Goal: Task Accomplishment & Management: Use online tool/utility

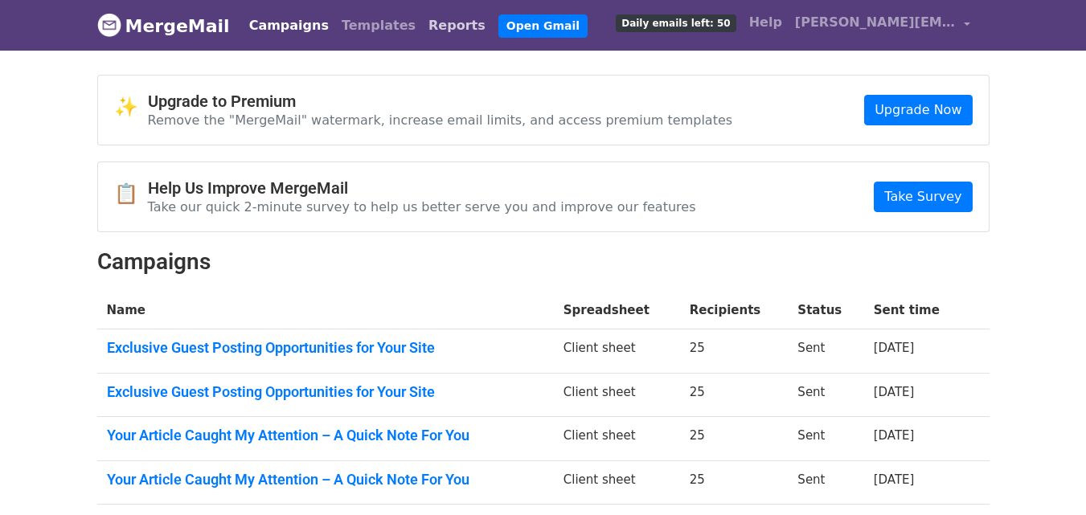
click at [422, 27] on link "Reports" at bounding box center [457, 26] width 70 height 32
click at [422, 23] on link "Reports" at bounding box center [457, 26] width 70 height 32
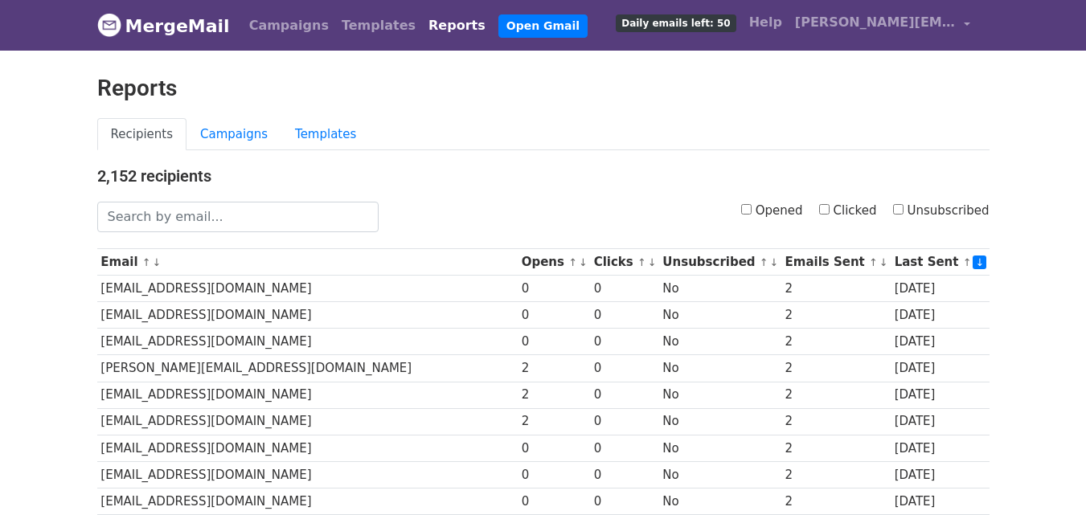
click at [829, 209] on input "Clicked" at bounding box center [824, 209] width 10 height 10
checkbox input "true"
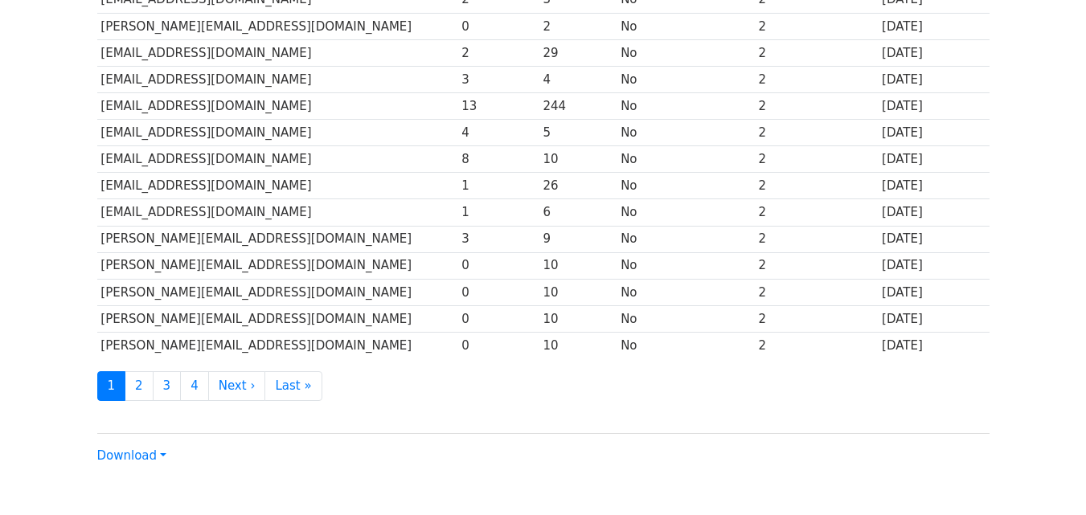
scroll to position [794, 0]
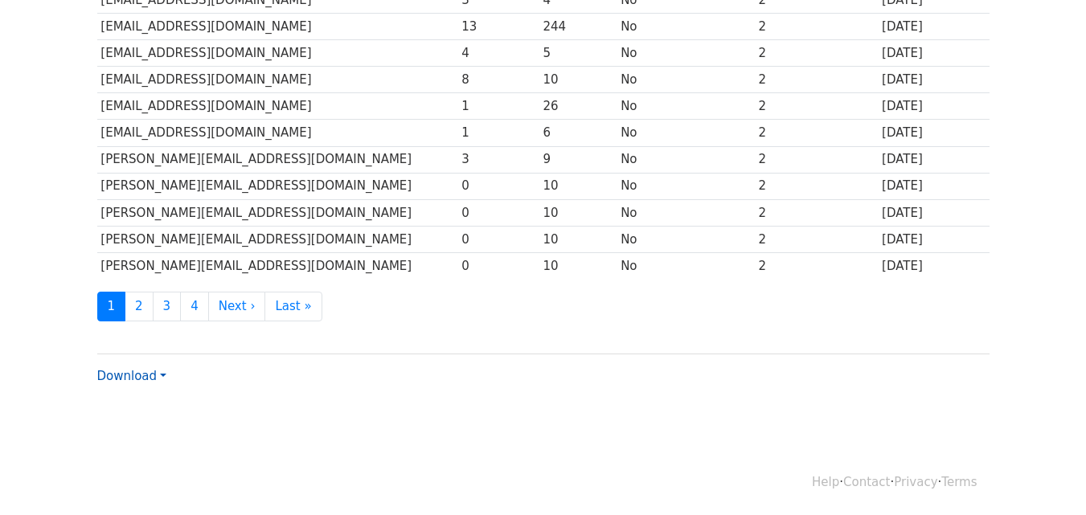
click at [156, 371] on link "Download" at bounding box center [131, 376] width 69 height 14
click at [143, 425] on link "Excel" at bounding box center [161, 432] width 127 height 26
click at [154, 374] on link "Download" at bounding box center [131, 376] width 69 height 14
click at [131, 404] on link "CSV" at bounding box center [161, 407] width 127 height 26
click at [142, 375] on link "Download" at bounding box center [131, 376] width 69 height 14
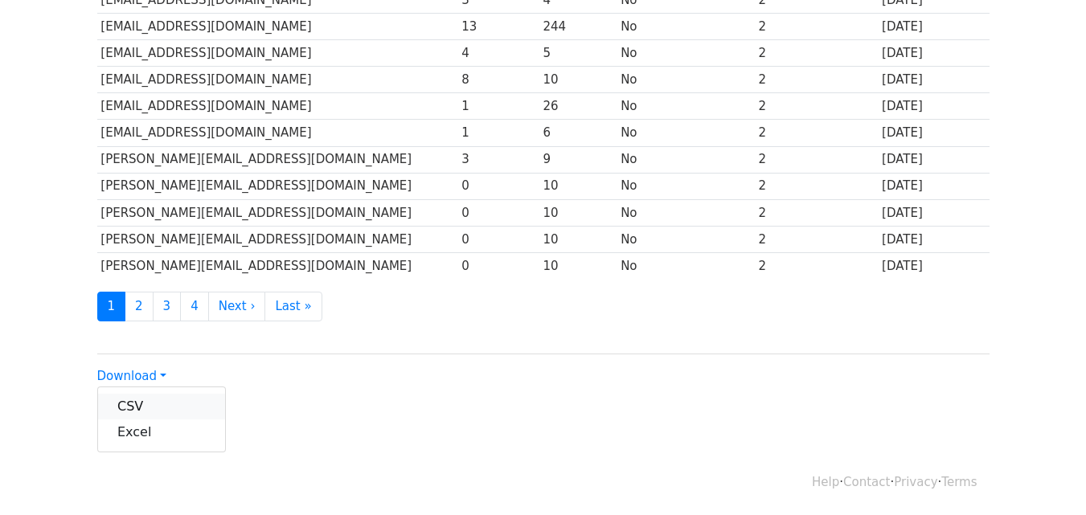
click at [139, 408] on link "CSV" at bounding box center [161, 407] width 127 height 26
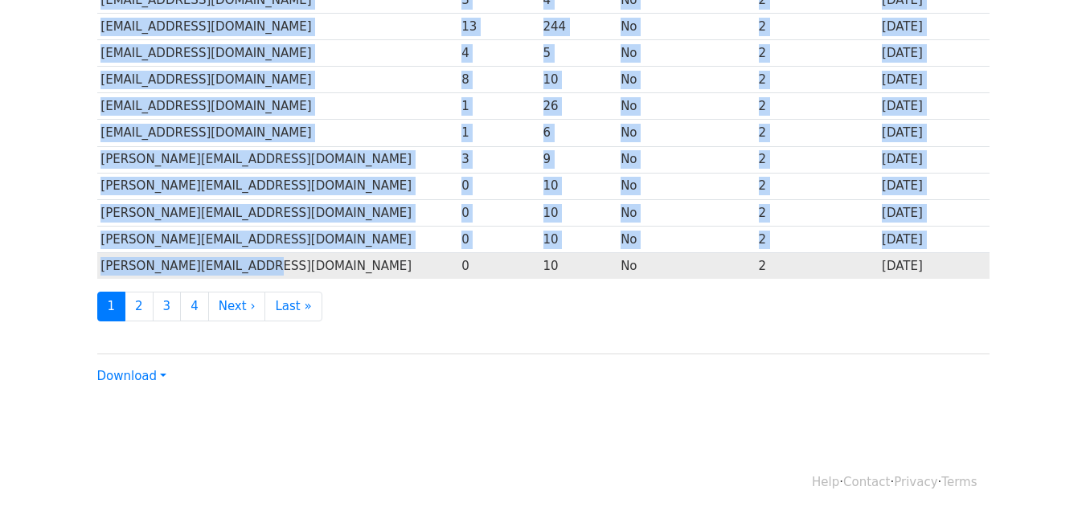
drag, startPoint x: 333, startPoint y: 285, endPoint x: 352, endPoint y: 265, distance: 27.8
copy tbody "0 27 No 2 1 month ago office@lshapirolaw.com 1 3 No 2 1 month ago query@complet…"
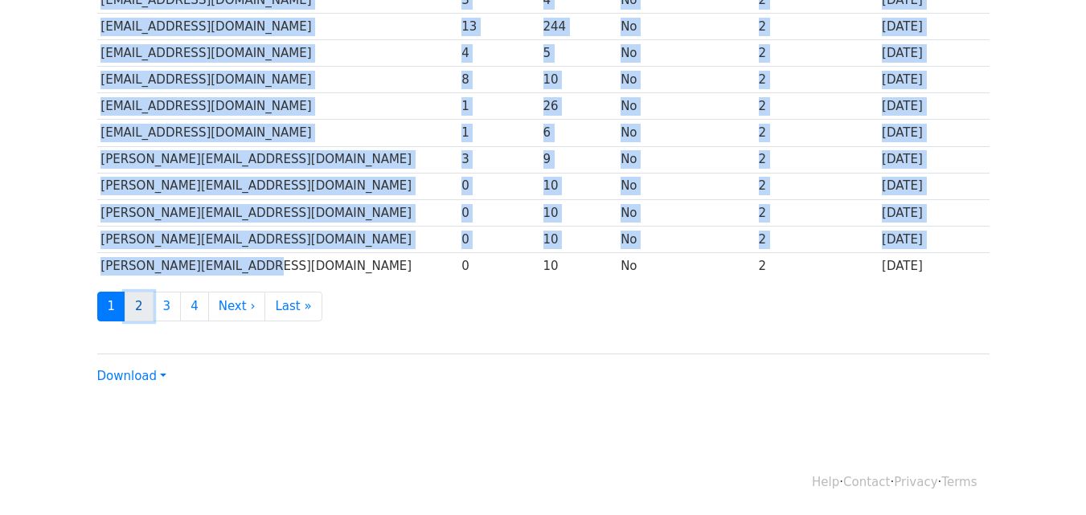
click at [133, 307] on link "2" at bounding box center [139, 307] width 29 height 30
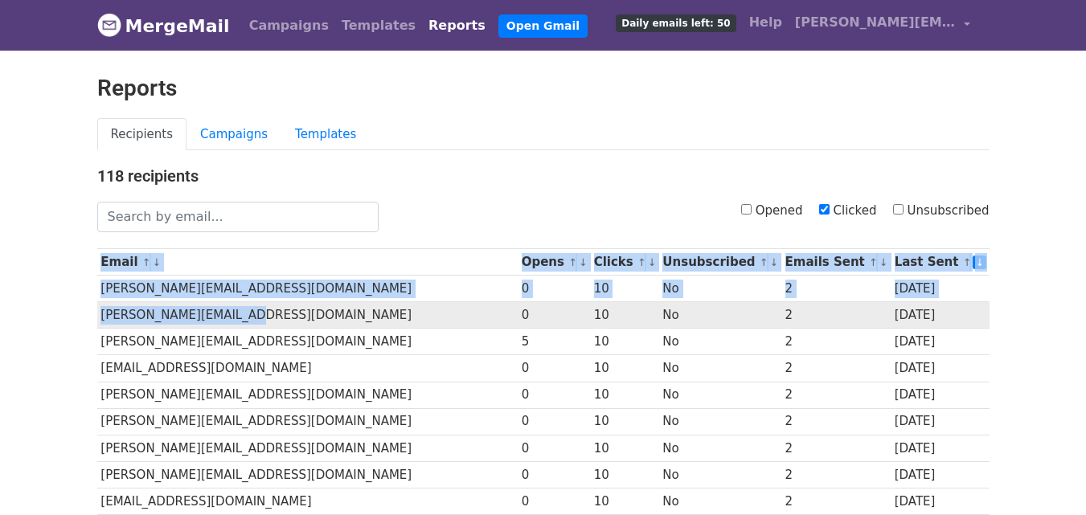
drag, startPoint x: 92, startPoint y: 287, endPoint x: 283, endPoint y: 319, distance: 193.1
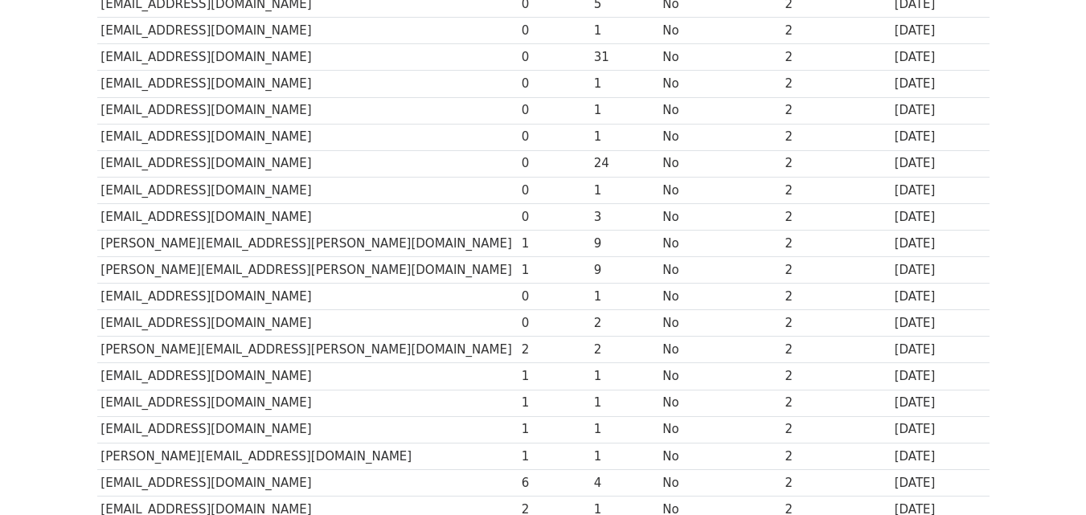
scroll to position [794, 0]
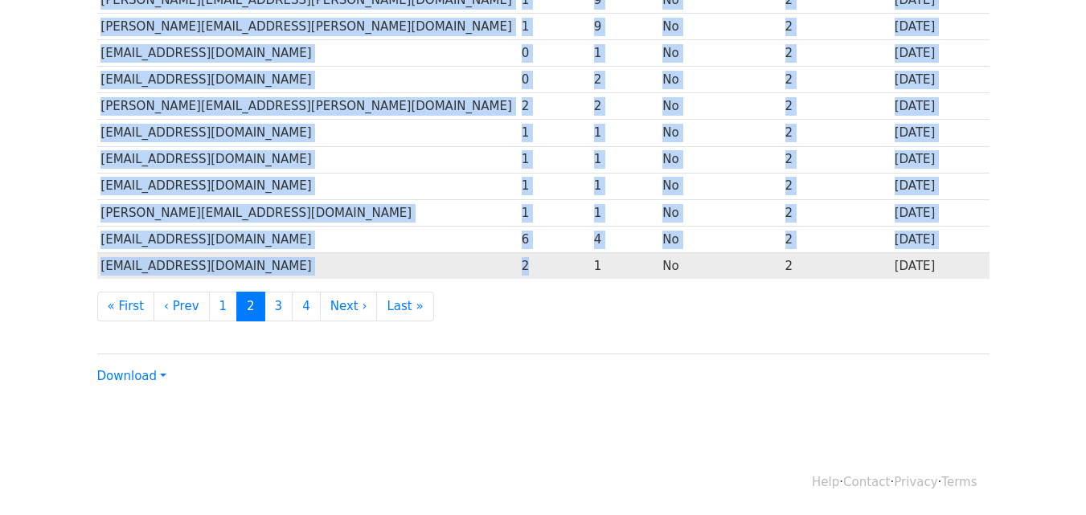
drag, startPoint x: 115, startPoint y: 294, endPoint x: 413, endPoint y: 256, distance: 300.6
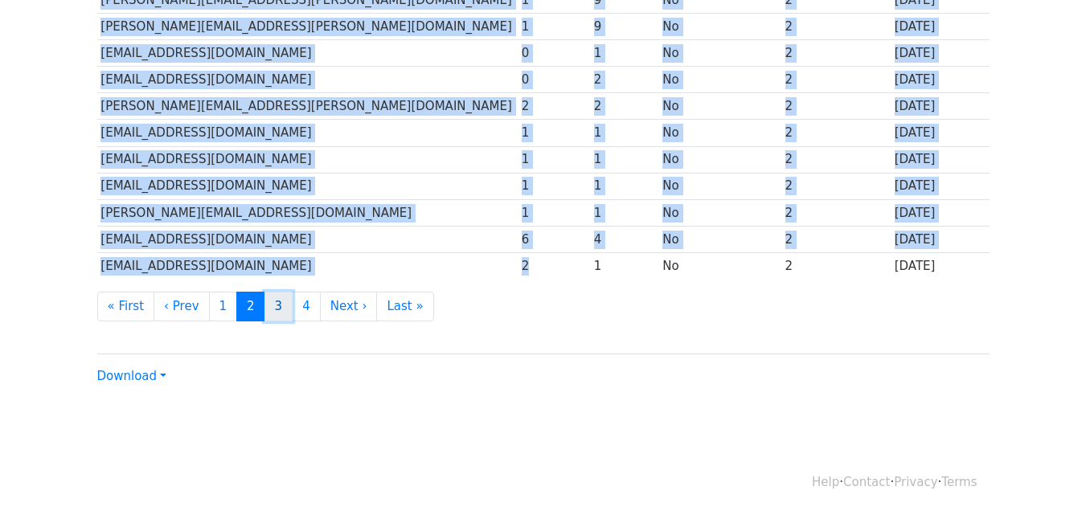
click at [265, 310] on link "3" at bounding box center [278, 307] width 29 height 30
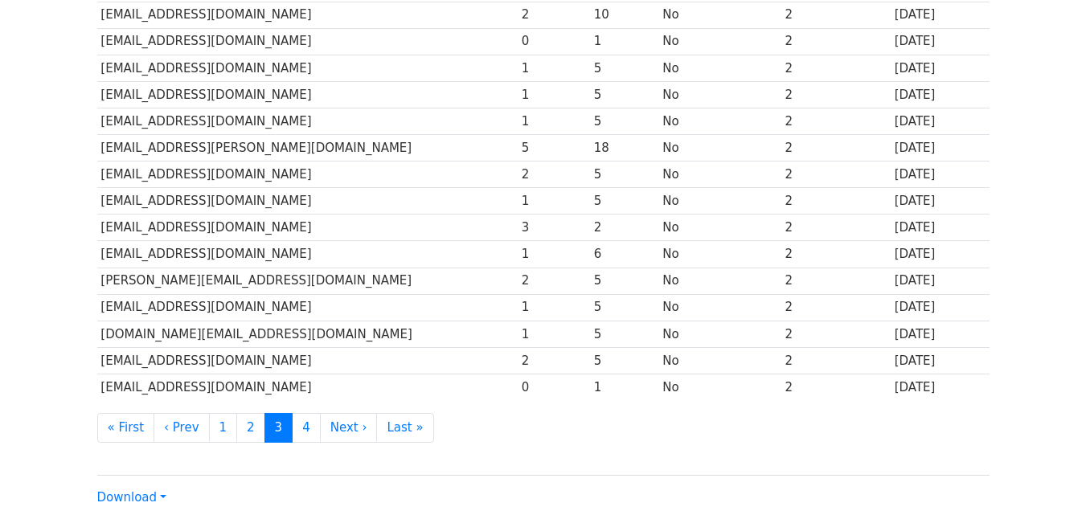
scroll to position [794, 0]
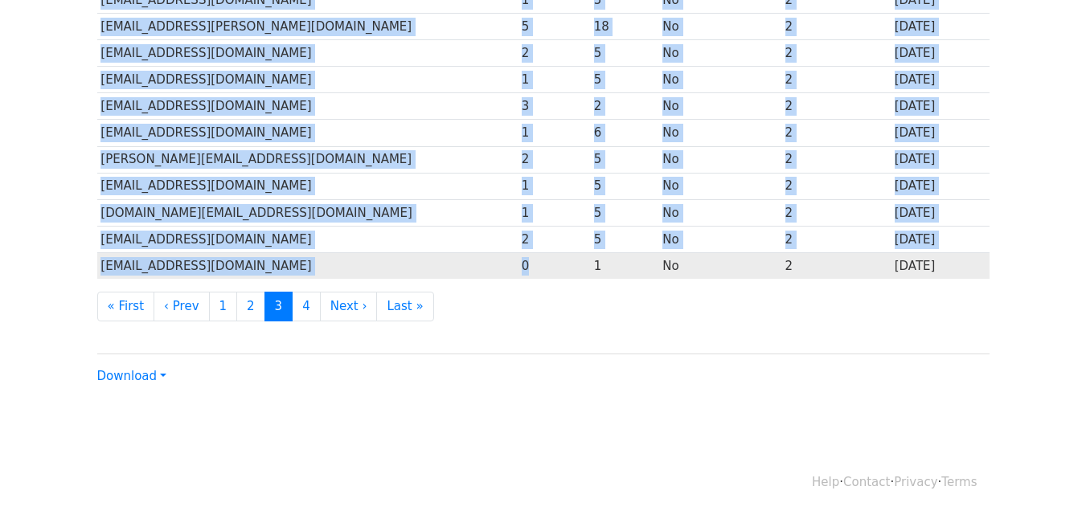
drag, startPoint x: 92, startPoint y: 125, endPoint x: 451, endPoint y: 268, distance: 385.9
copy div "Email ↑ ↓ Opens ↑ ↓ Clicks ↑ ↓ Unsubscribed ↑ ↓ Emails Sent ↑ ↓ Last Sent ↑ ↓ k…"
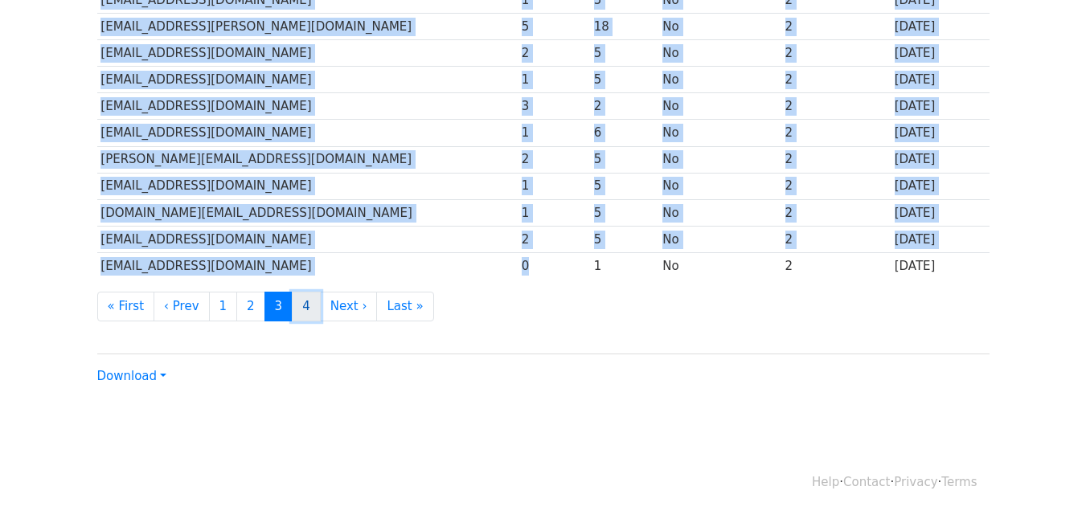
click at [292, 307] on link "4" at bounding box center [306, 307] width 29 height 30
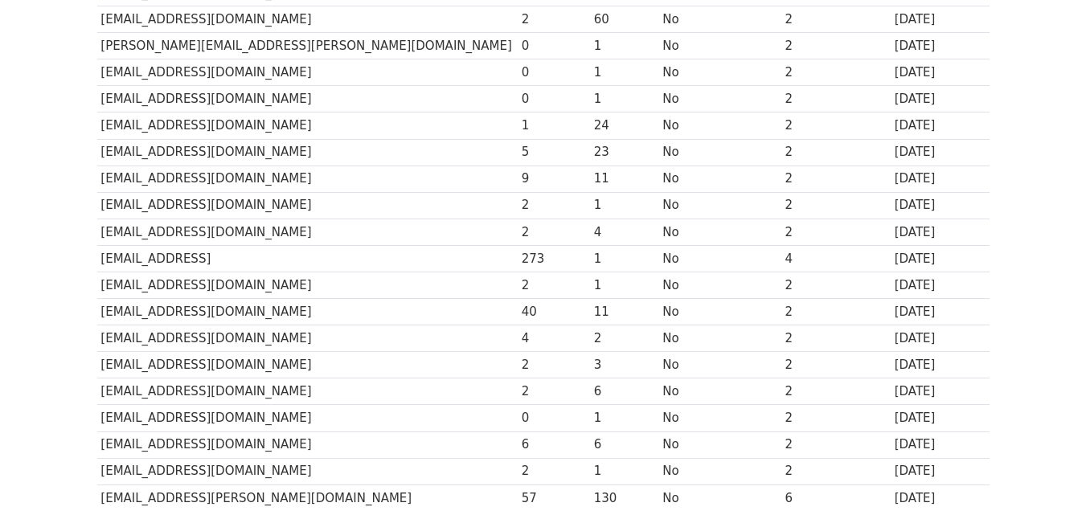
scroll to position [741, 0]
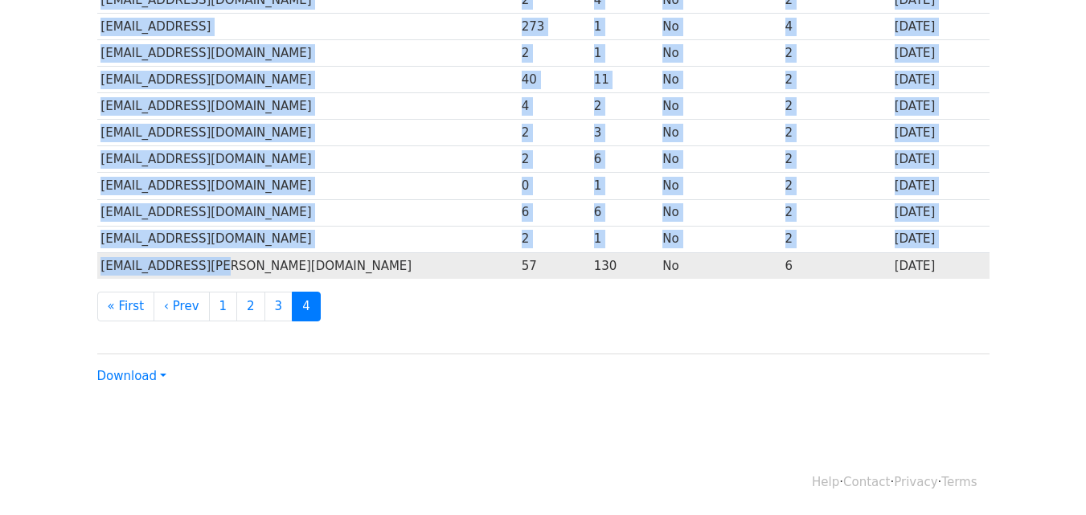
drag, startPoint x: 84, startPoint y: 200, endPoint x: 373, endPoint y: 262, distance: 295.0
copy div "Lorem ↑ ↓ Ipsum ↑ ↓ Dolors ↑ ↓ Ametconsecte ↑ ↓ Adipis Elit ↑ ↓ Sedd Eius ↑ ↓ t…"
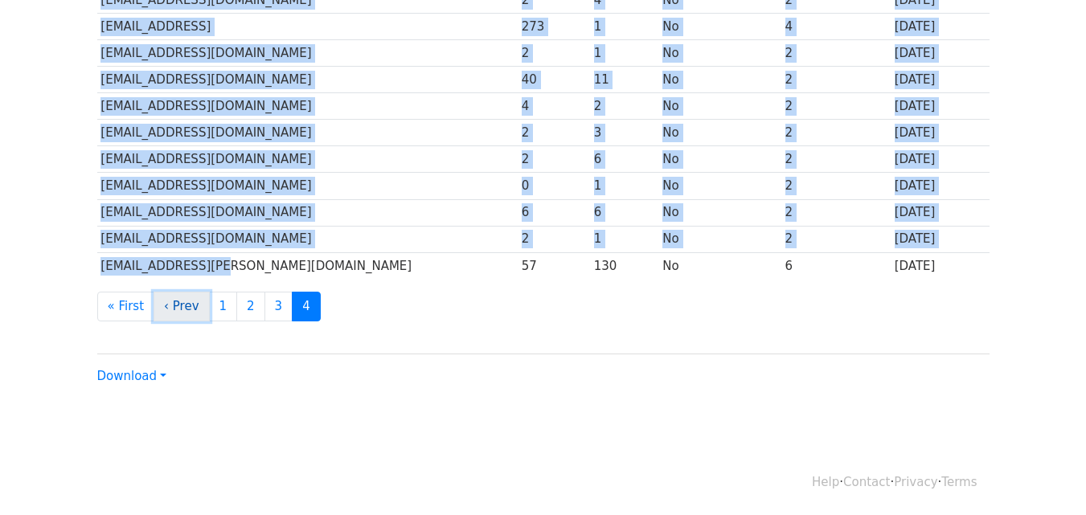
click at [171, 305] on link "‹ Prev" at bounding box center [181, 307] width 56 height 30
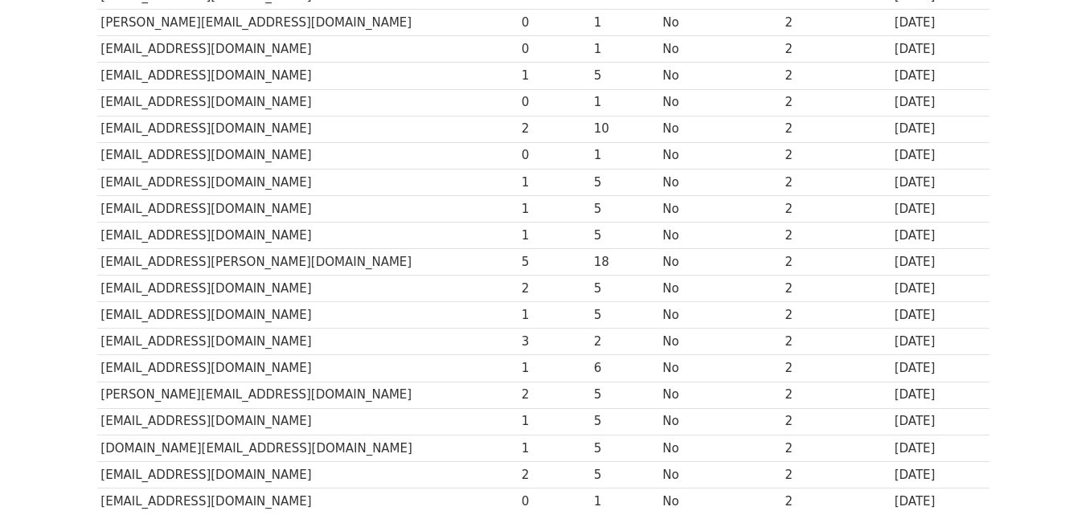
scroll to position [723, 0]
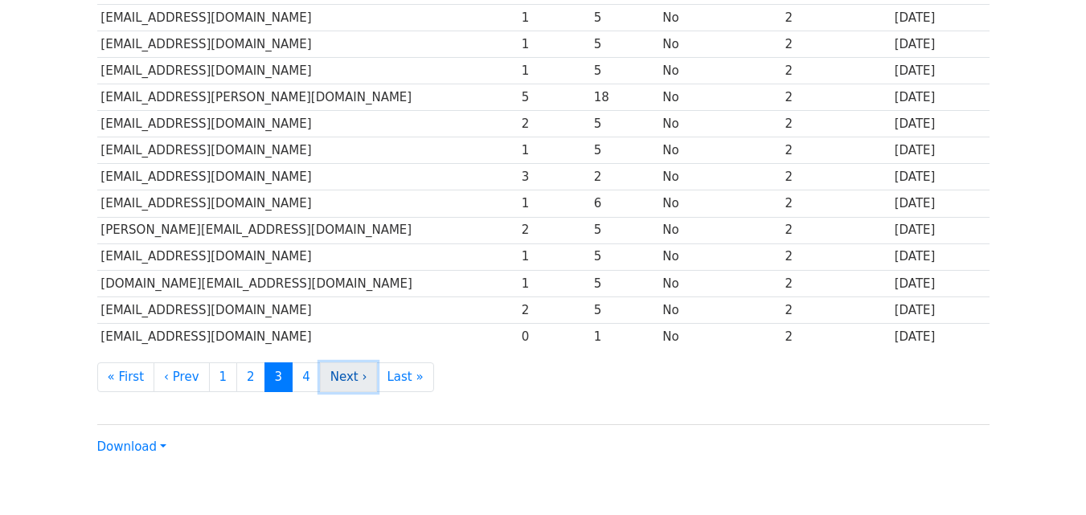
click at [325, 373] on link "Next ›" at bounding box center [349, 377] width 58 height 30
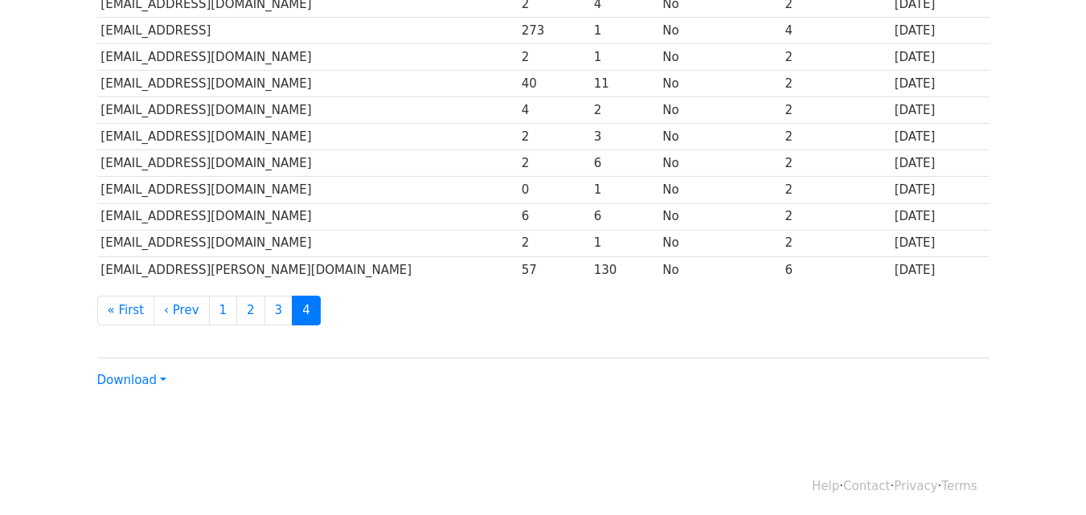
scroll to position [741, 0]
